Goal: Task Accomplishment & Management: Use online tool/utility

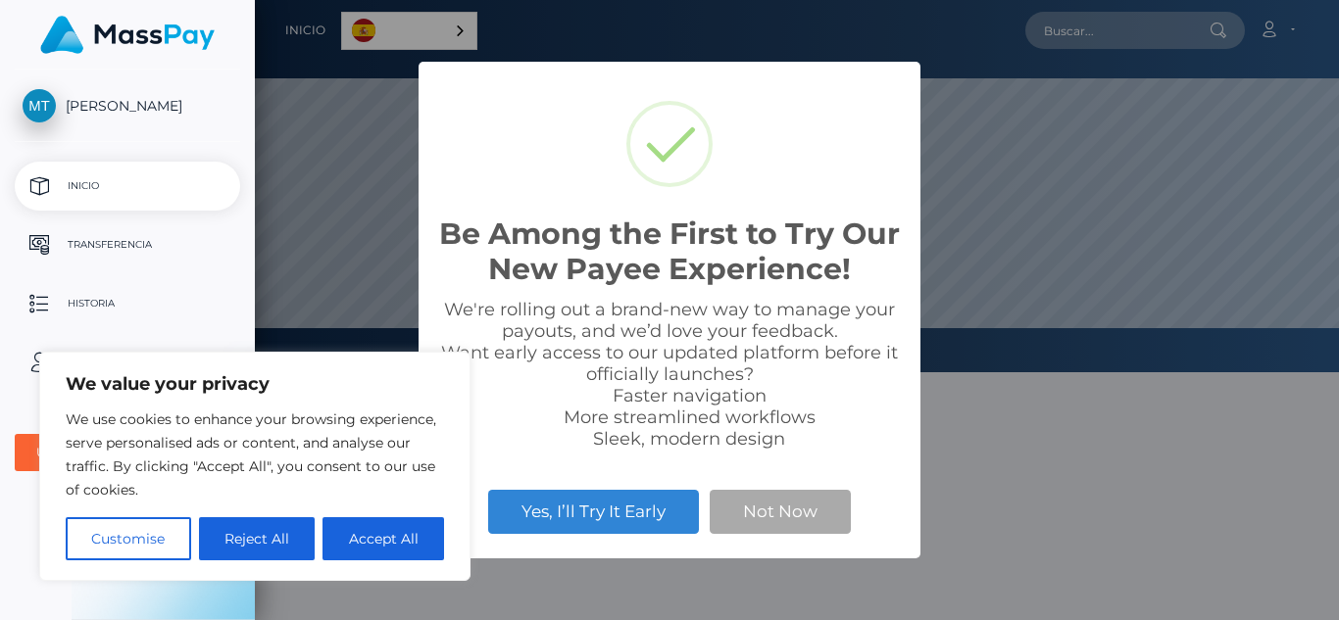
scroll to position [372, 1084]
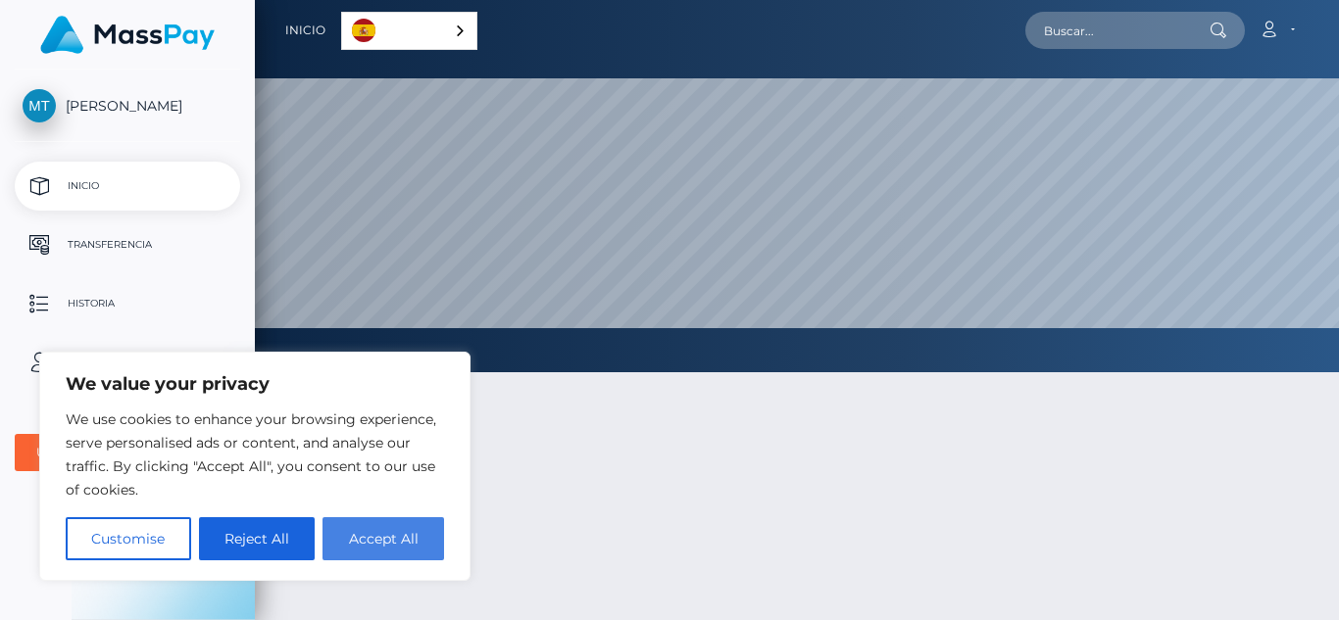
click at [405, 532] on button "Accept All" at bounding box center [383, 538] width 122 height 43
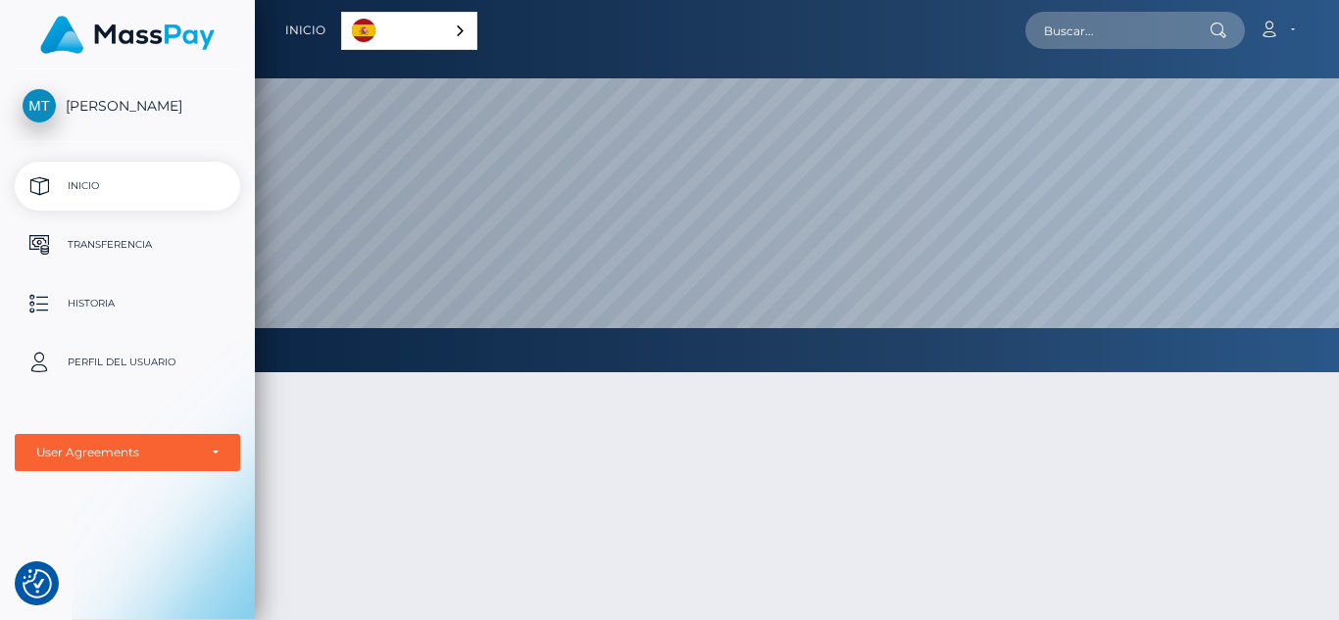
checkbox input "true"
click at [143, 244] on p "Transferencia" at bounding box center [128, 244] width 210 height 29
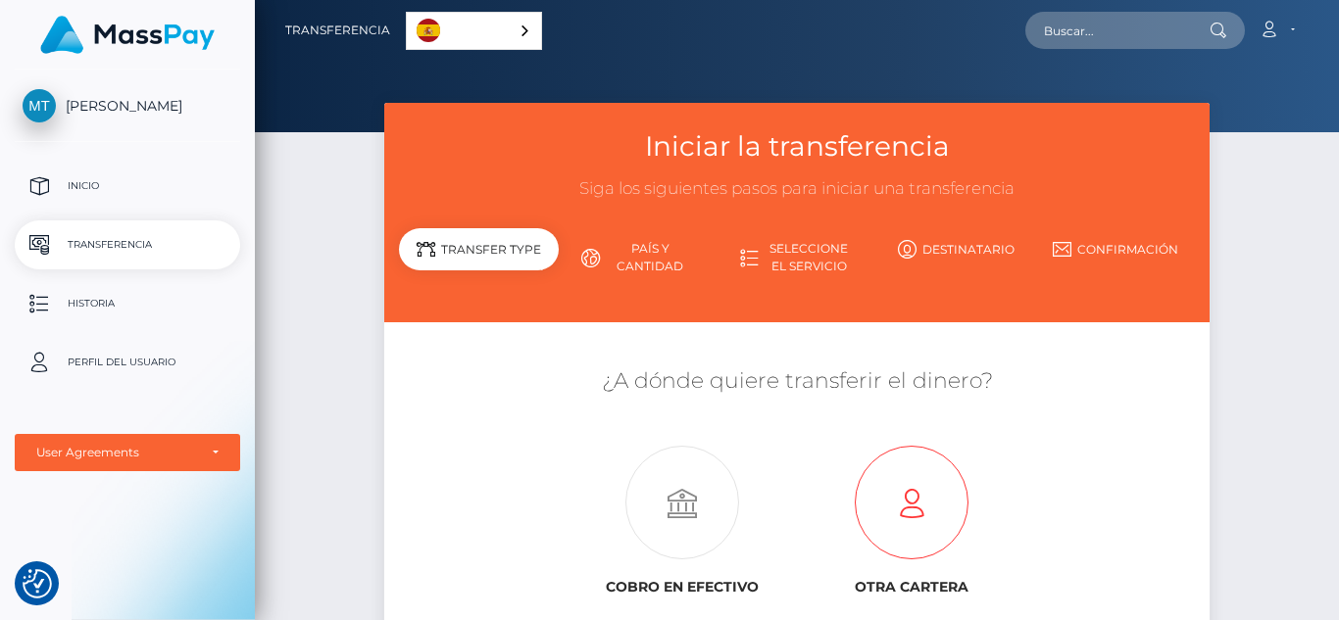
click at [902, 509] on icon at bounding box center [911, 504] width 229 height 114
click at [647, 260] on link "País y cantidad" at bounding box center [638, 257] width 159 height 51
click at [72, 295] on p "Historia" at bounding box center [128, 303] width 210 height 29
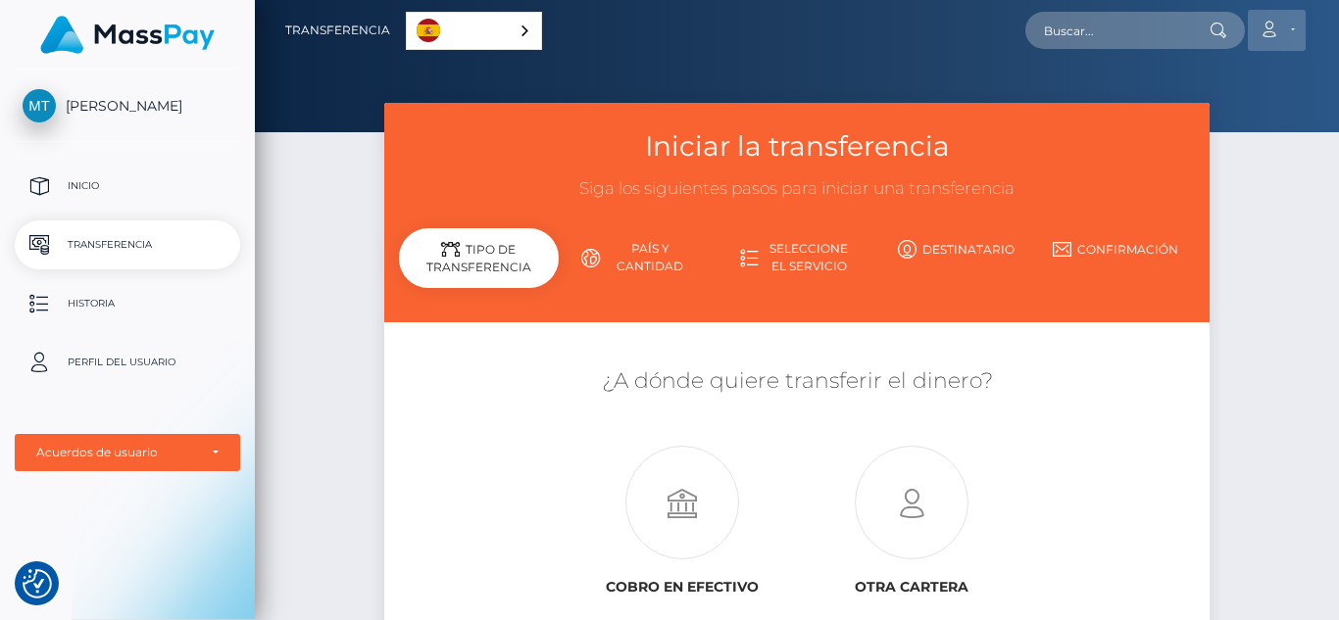
click at [1281, 25] on link "Cuenta" at bounding box center [1277, 30] width 58 height 41
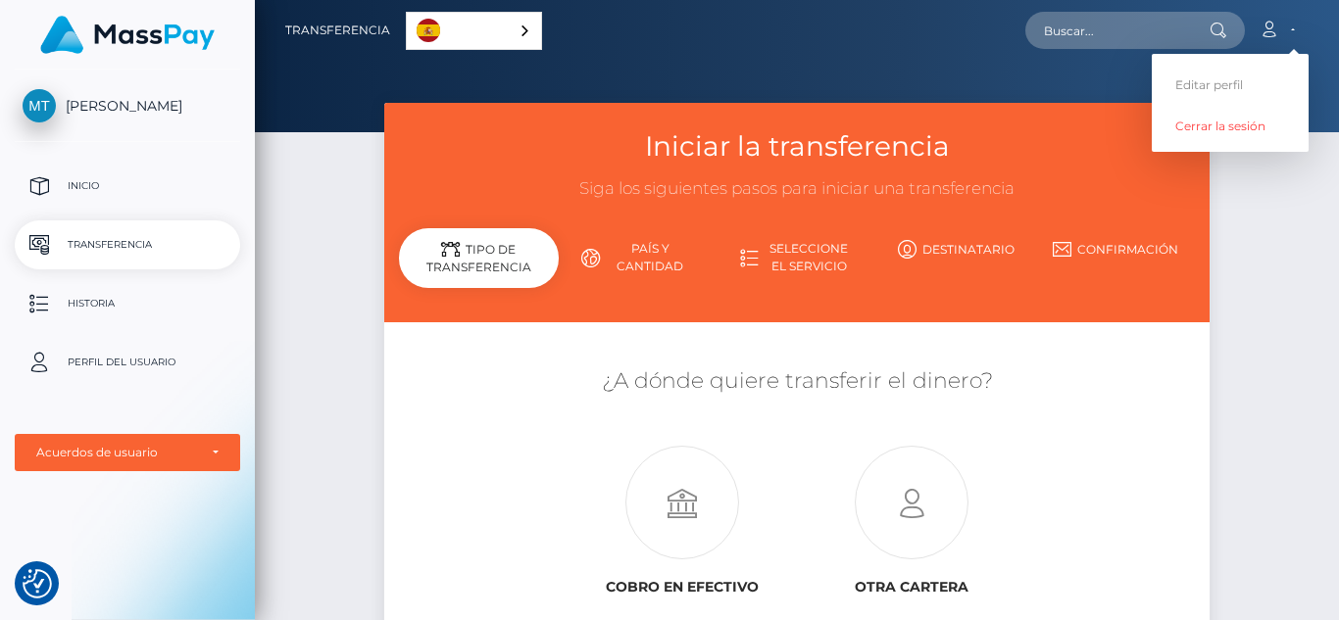
click at [1321, 225] on div "Iniciar la transferencia Siga los siguientes pasos para iniciar una transferenc…" at bounding box center [797, 423] width 1084 height 641
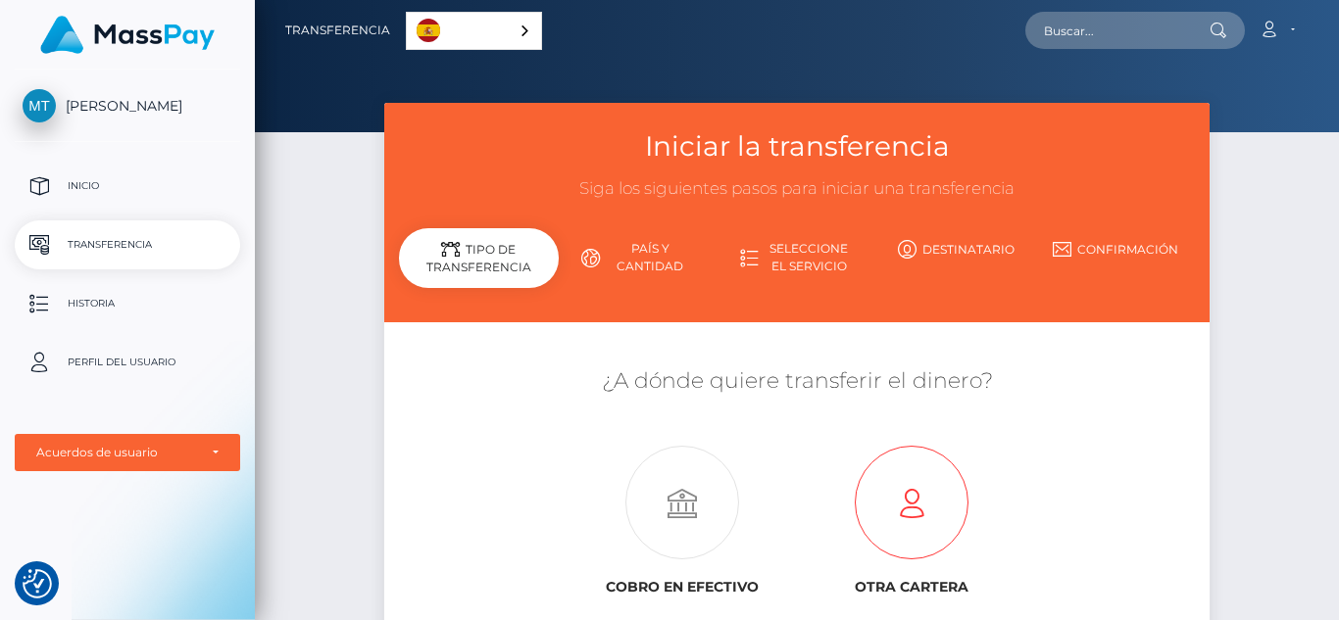
click at [916, 506] on icon at bounding box center [911, 504] width 229 height 114
click at [74, 294] on p "Historia" at bounding box center [128, 303] width 210 height 29
click at [815, 45] on div "Cuenta Editar perfil Cerrar la sesión" at bounding box center [925, 30] width 766 height 41
click at [1267, 41] on link "Cuenta" at bounding box center [1277, 30] width 58 height 41
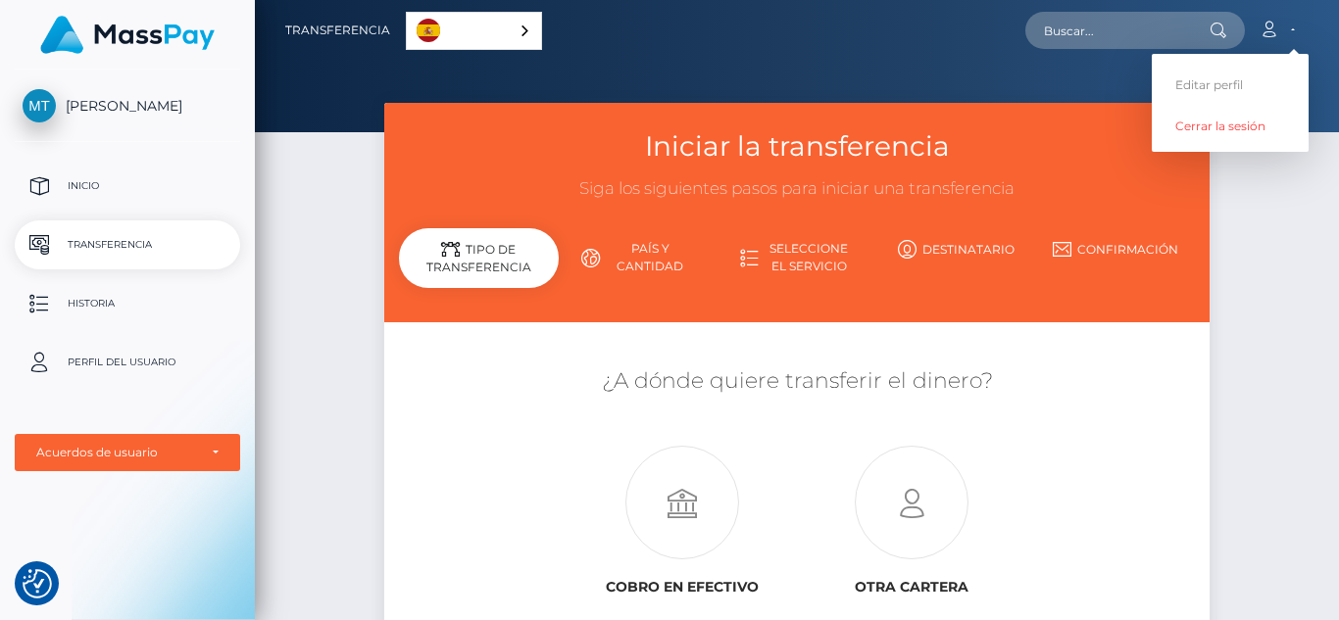
click at [992, 63] on div at bounding box center [797, 66] width 1084 height 132
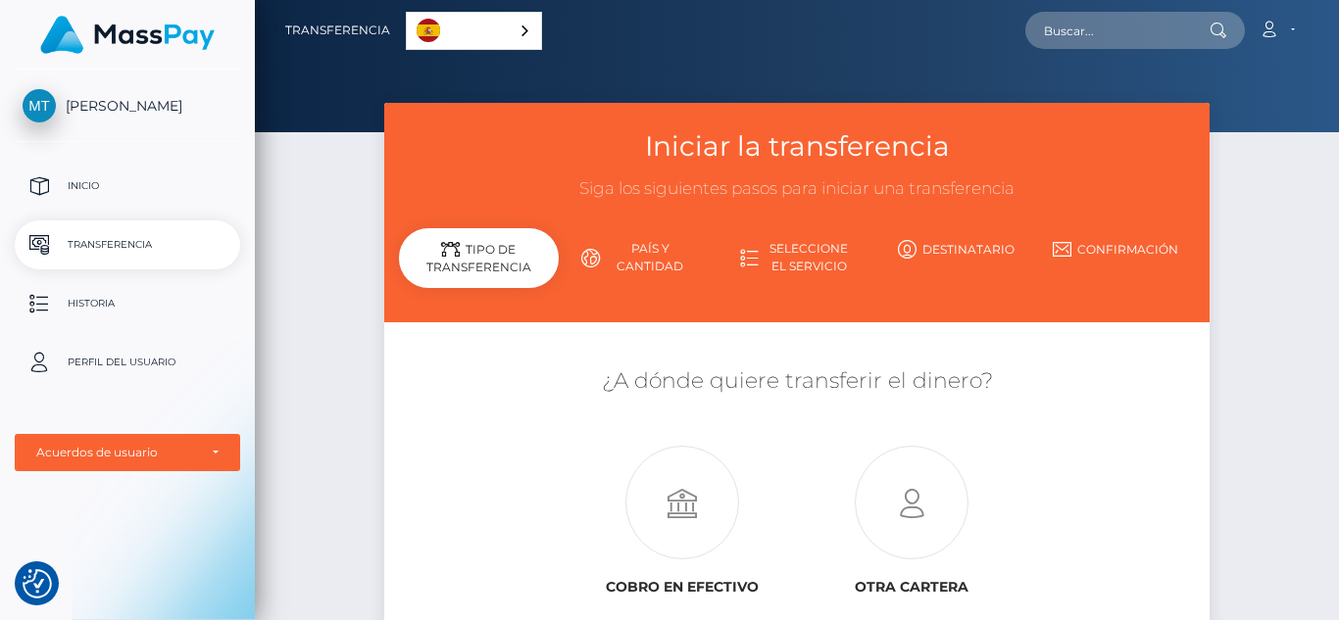
click at [190, 103] on span "[PERSON_NAME]" at bounding box center [127, 106] width 225 height 18
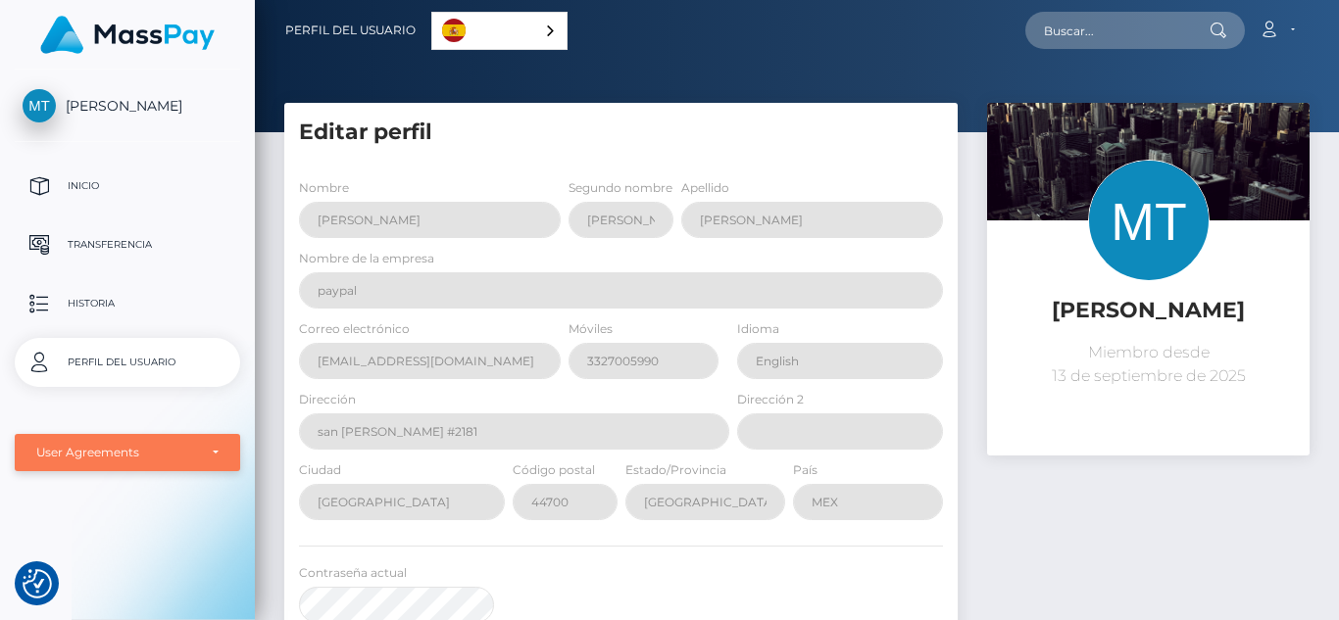
click at [211, 453] on div "User Agreements" at bounding box center [127, 453] width 182 height 16
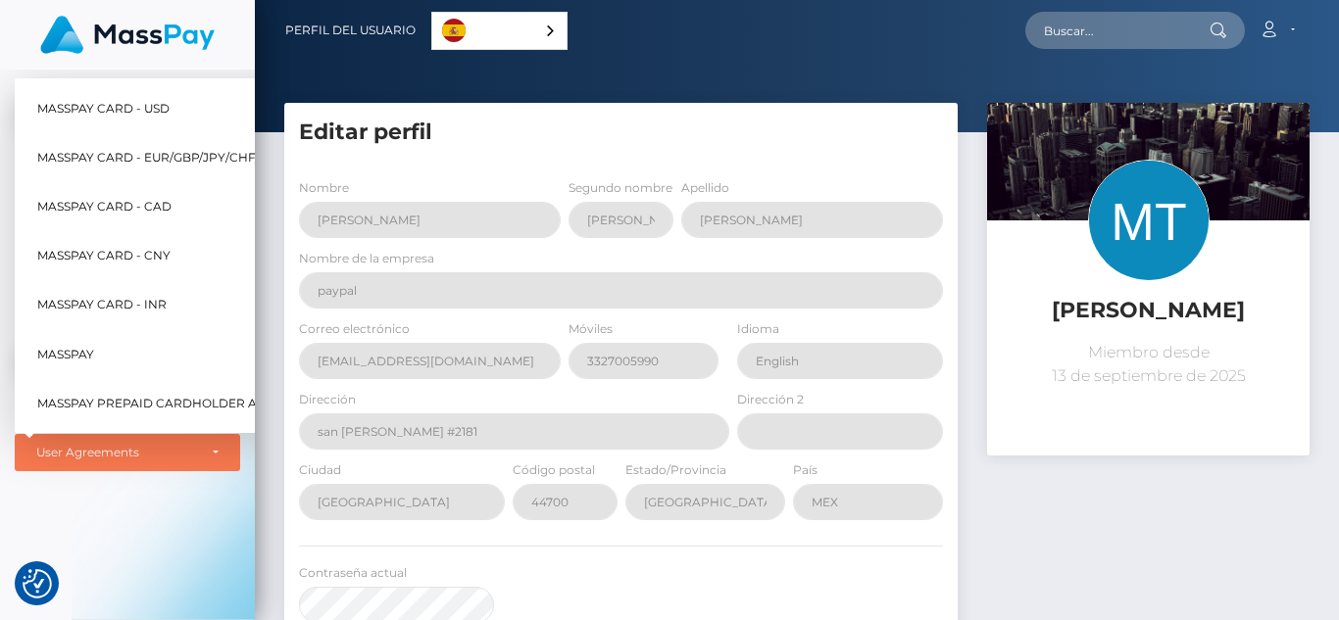
click at [152, 95] on span "MassPay Card - USD" at bounding box center [103, 107] width 132 height 25
select select "1"
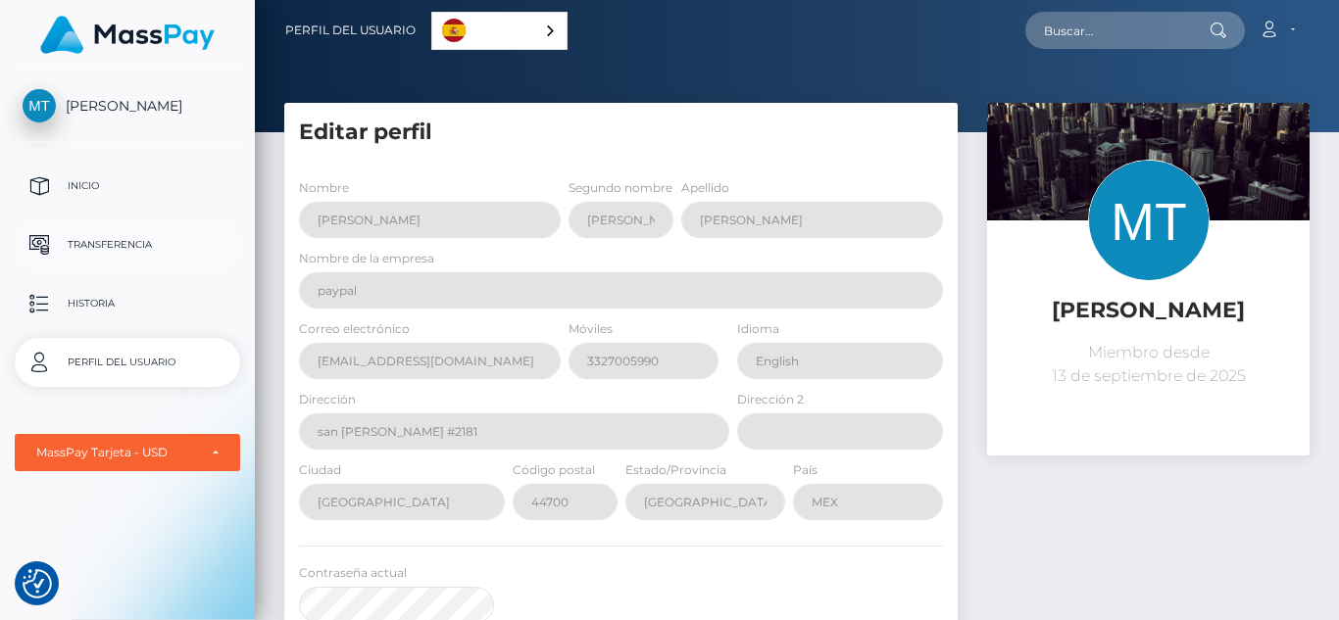
click at [104, 246] on p "Transferencia" at bounding box center [128, 244] width 210 height 29
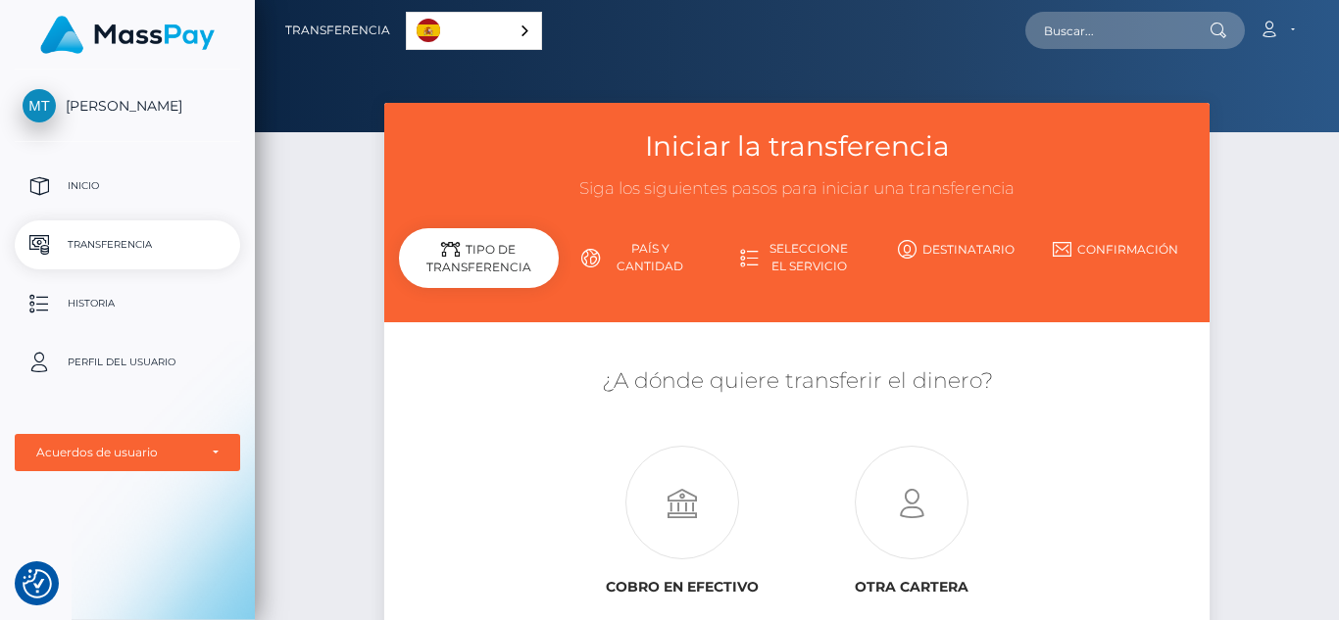
click at [769, 251] on link "Seleccione el servicio" at bounding box center [796, 257] width 159 height 51
click at [794, 263] on link "Seleccione el servicio" at bounding box center [796, 257] width 159 height 51
click at [749, 263] on icon at bounding box center [749, 258] width 19 height 19
click at [944, 247] on link "Destinatario" at bounding box center [955, 249] width 159 height 34
